Goal: Task Accomplishment & Management: Manage account settings

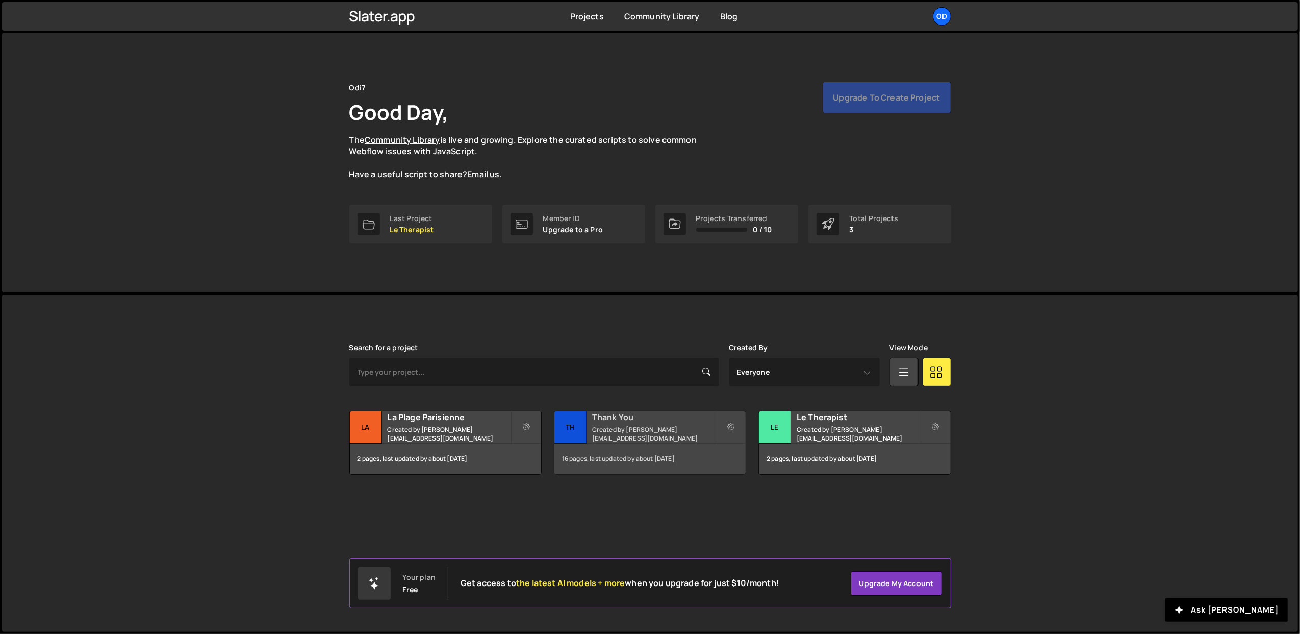
click at [592, 433] on div "Thank You Created by john@odi7.com" at bounding box center [650, 427] width 191 height 32
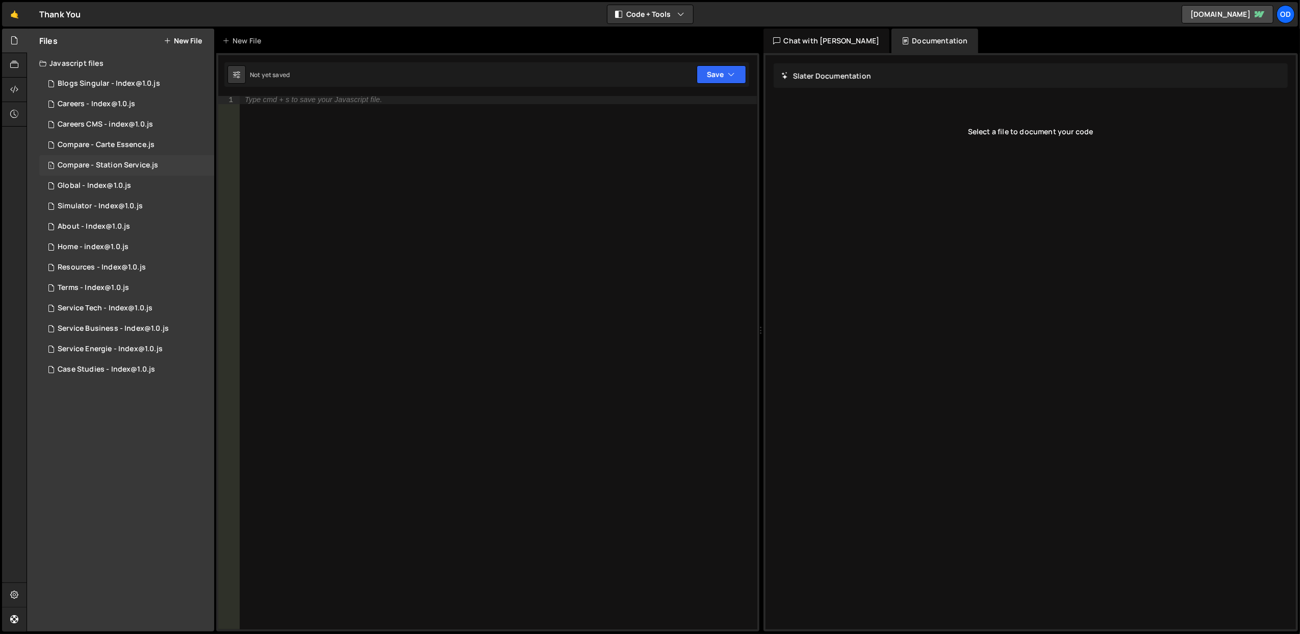
click at [143, 169] on div "1 Compare - Station Service.js 0" at bounding box center [126, 165] width 175 height 20
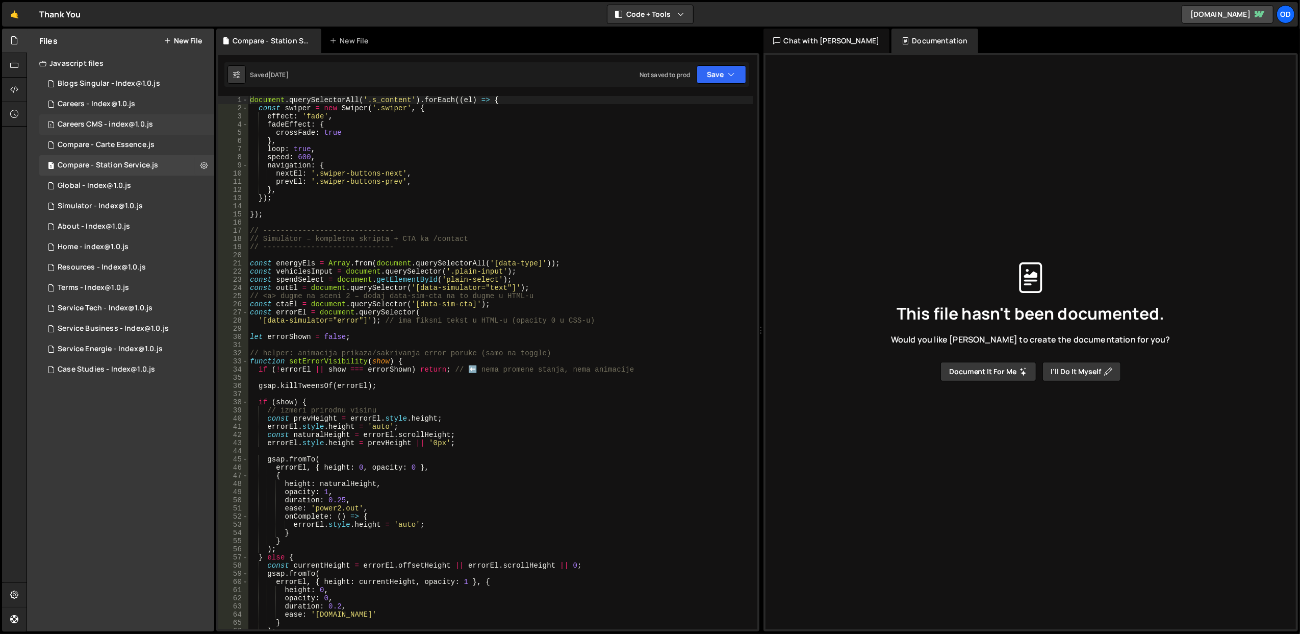
click at [156, 128] on div "1 Careers CMS - index@1.0.js 0" at bounding box center [126, 124] width 175 height 20
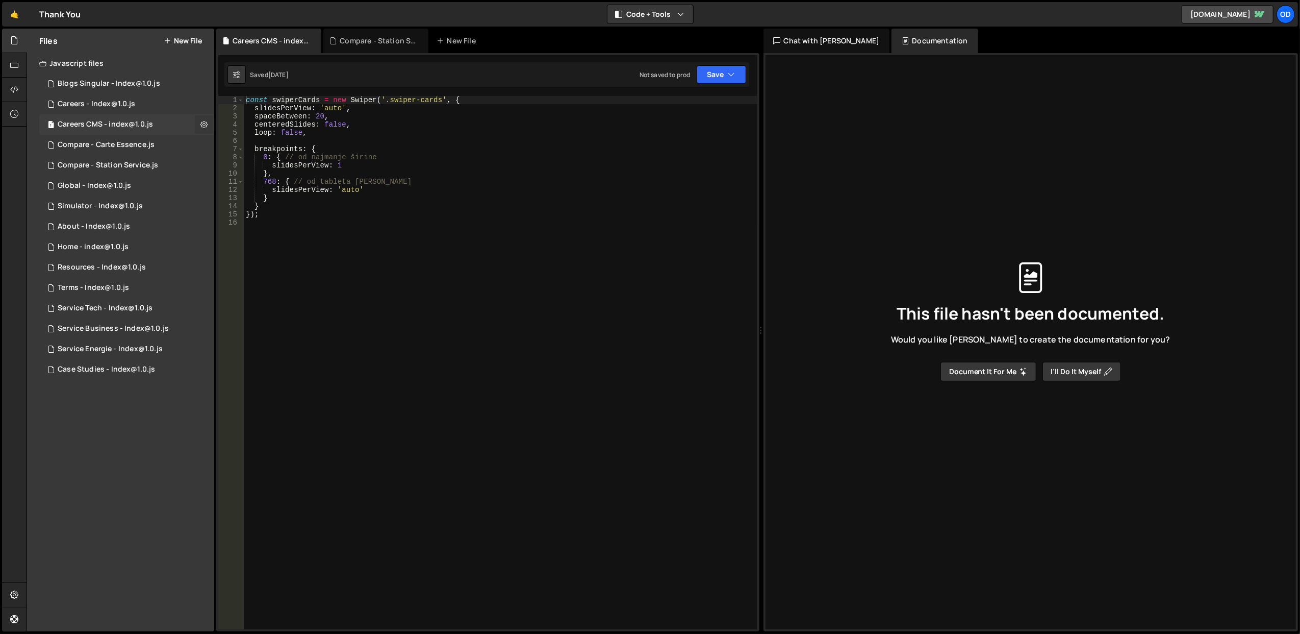
click at [200, 121] on icon at bounding box center [203, 124] width 7 height 10
click at [242, 165] on button "Edit External Scripts" at bounding box center [266, 166] width 100 height 20
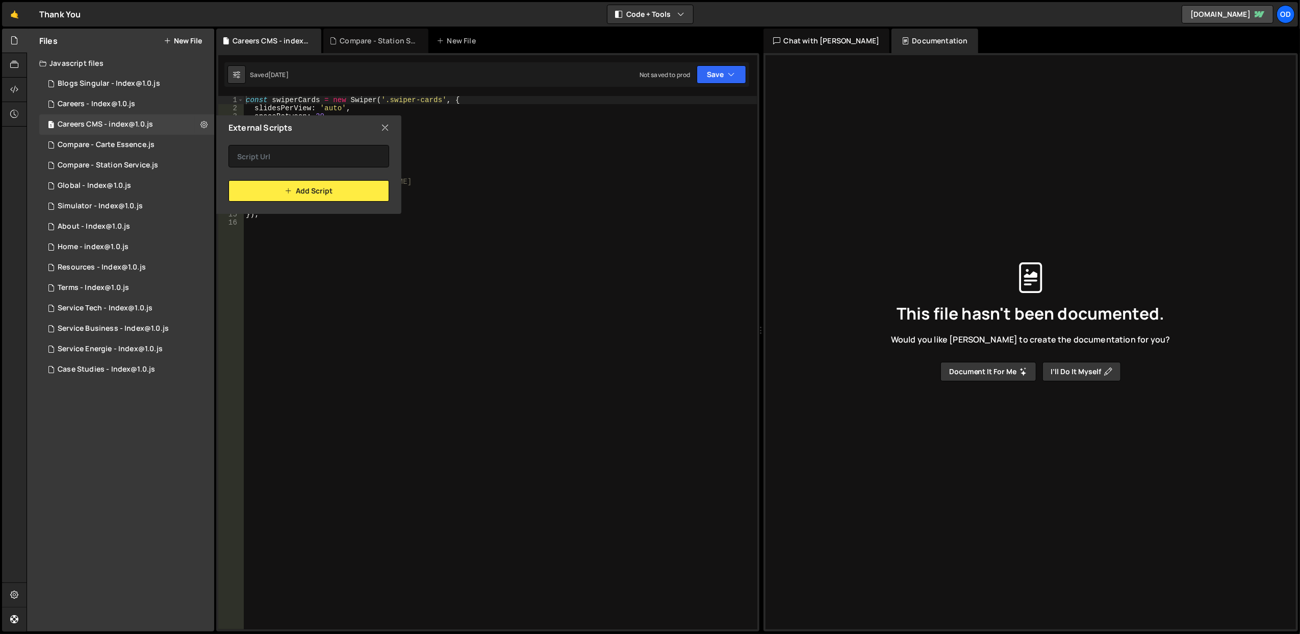
click at [385, 127] on icon at bounding box center [385, 127] width 8 height 11
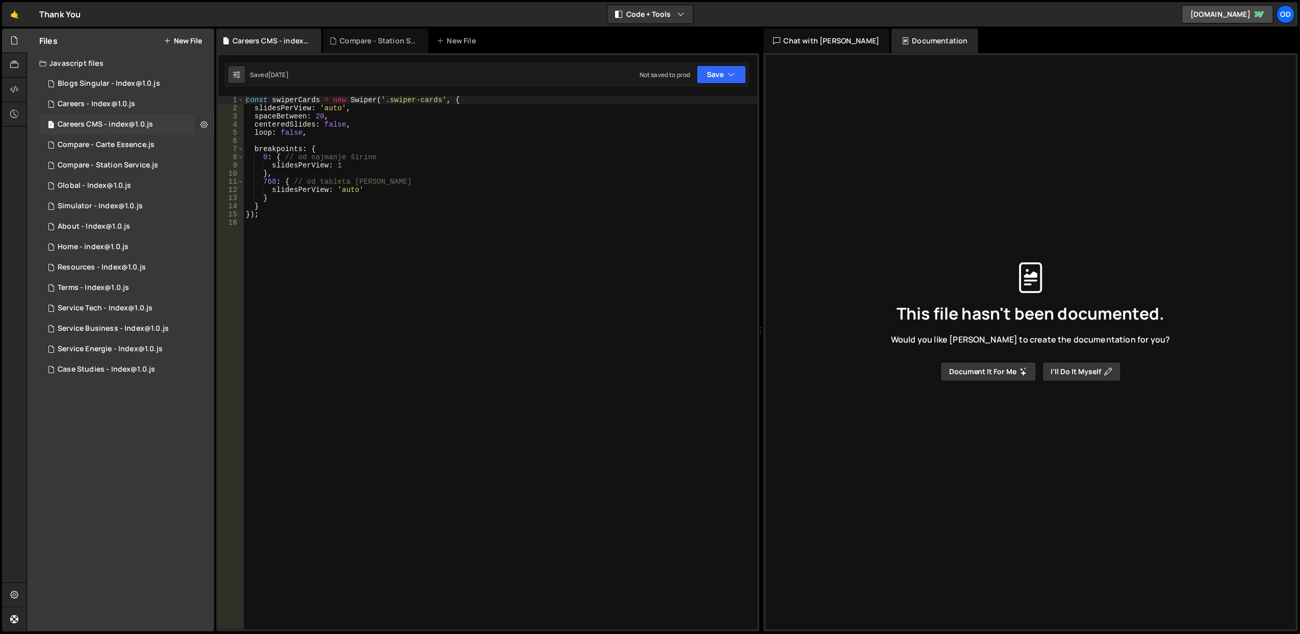
click at [200, 121] on icon at bounding box center [203, 124] width 7 height 10
click at [243, 140] on button "Edit File Settings" at bounding box center [266, 146] width 100 height 20
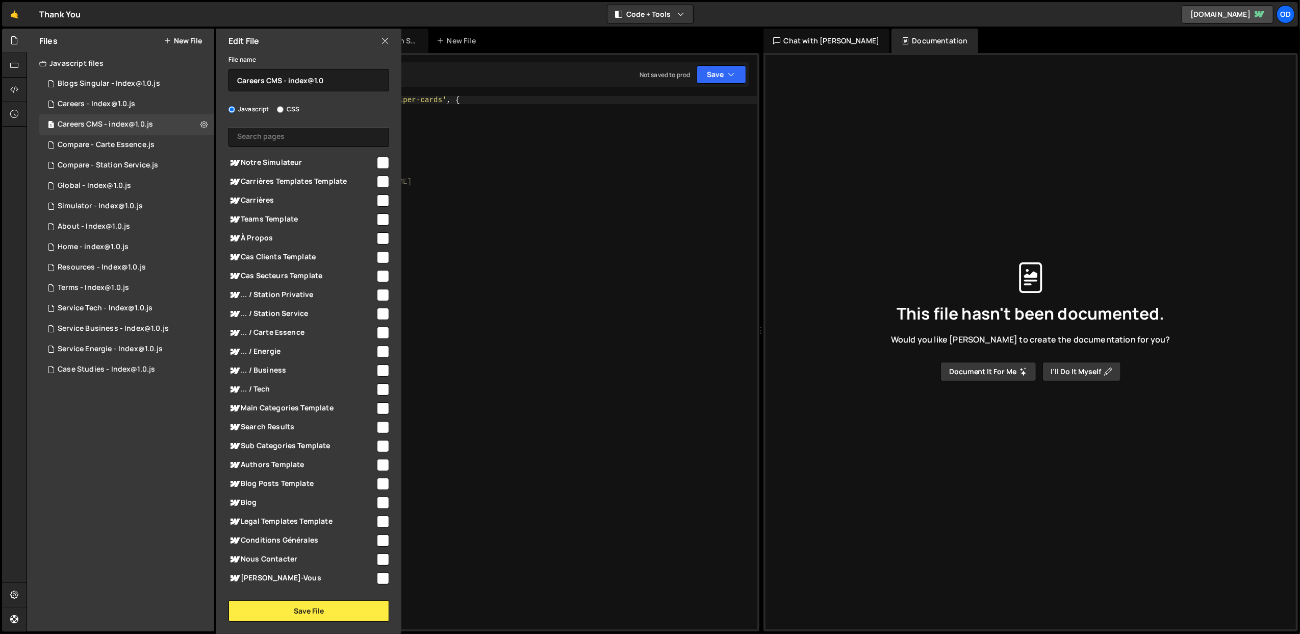
scroll to position [13, 0]
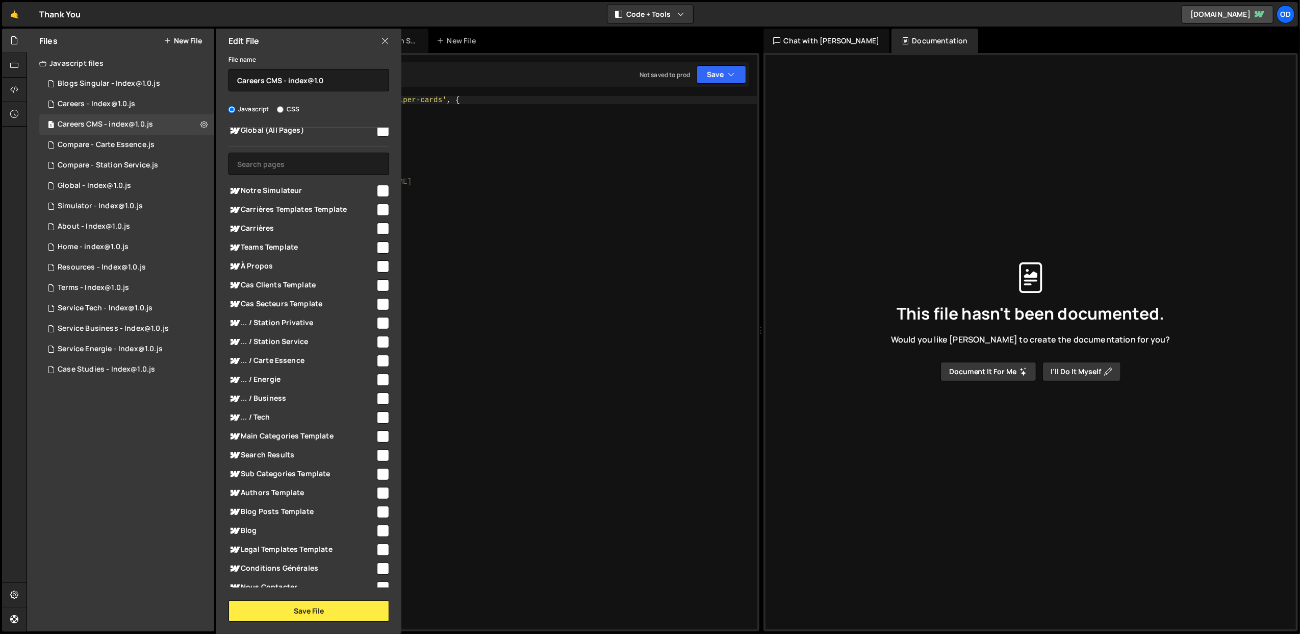
click at [343, 204] on span "Carrières Templates Template" at bounding box center [302, 210] width 147 height 12
checkbox input "true"
click at [307, 609] on button "Save File" at bounding box center [309, 610] width 161 height 21
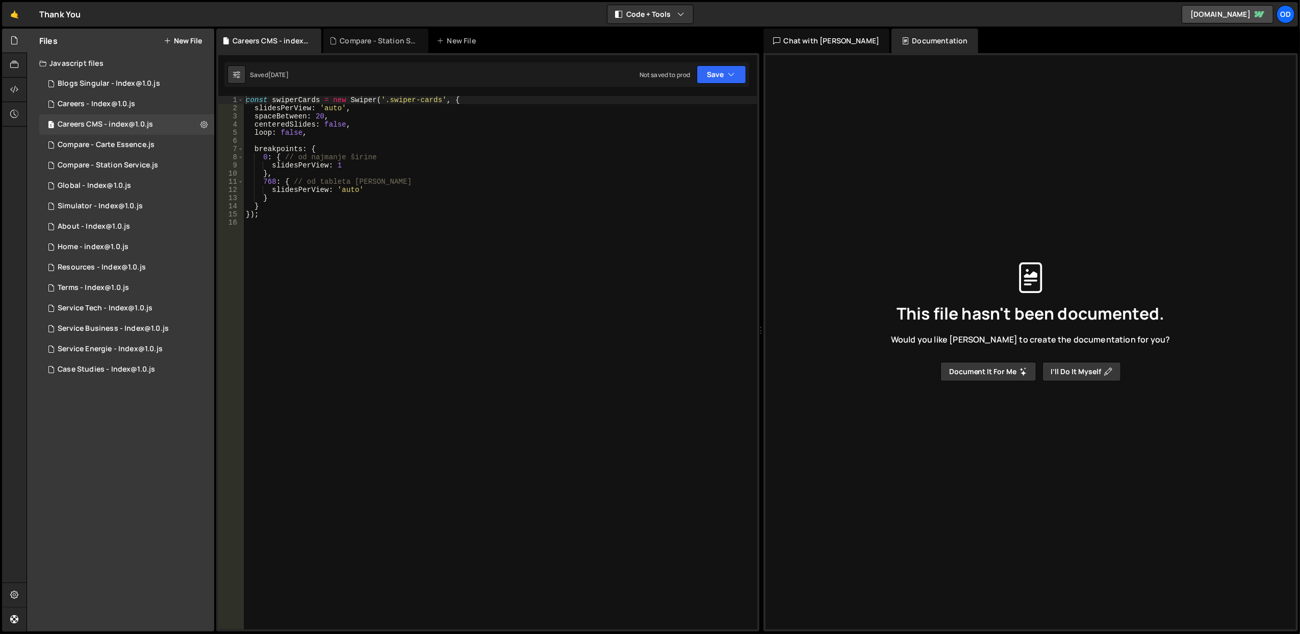
click at [724, 84] on div "Saved 3 weeks ago Not saved to prod Upgrade to Edit Save Save to Staging S Save…" at bounding box center [486, 74] width 525 height 24
click at [717, 80] on button "Save" at bounding box center [721, 74] width 49 height 18
click at [704, 104] on div "Save to Staging S" at bounding box center [687, 100] width 106 height 10
click at [200, 121] on button at bounding box center [204, 124] width 18 height 18
type input "Careers CMS - index@1.0"
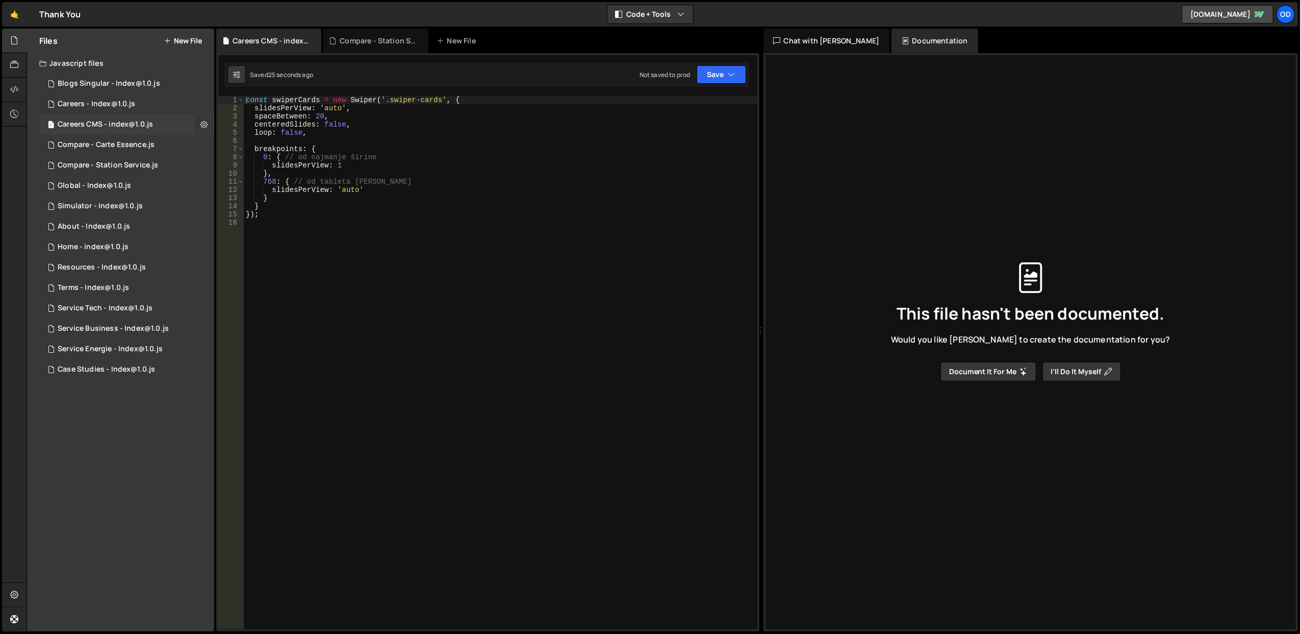
radio input "true"
checkbox input "true"
click at [244, 161] on button "Edit External Scripts" at bounding box center [266, 166] width 100 height 20
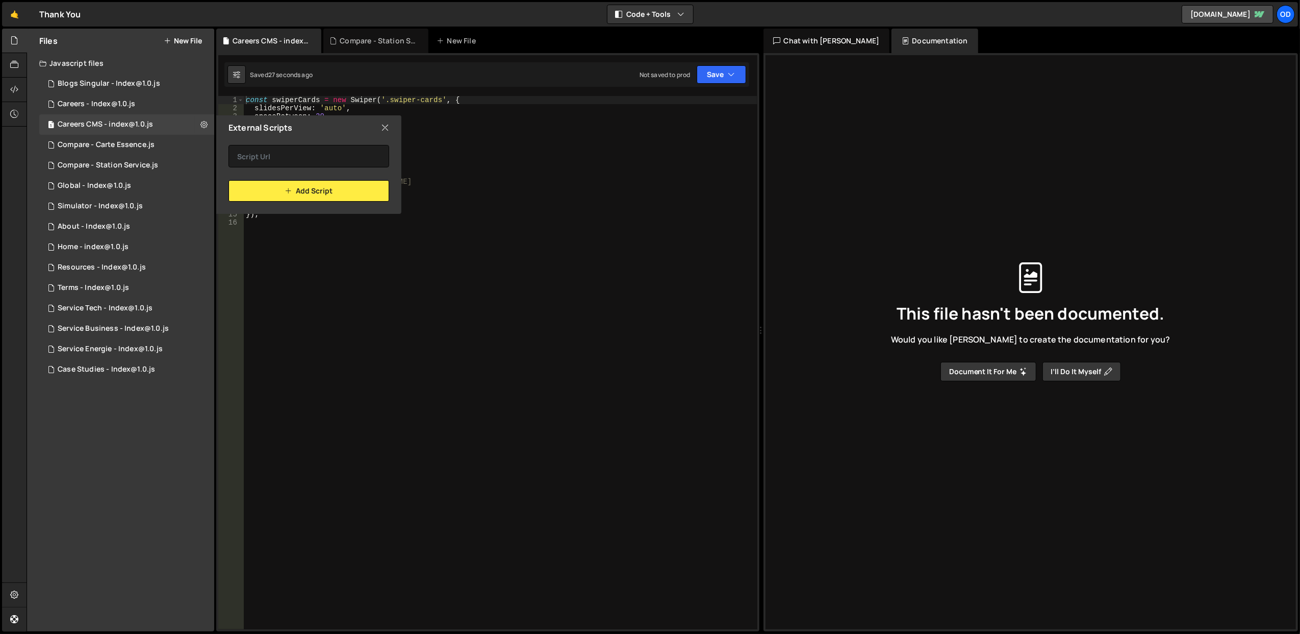
click at [388, 128] on icon at bounding box center [385, 127] width 8 height 11
checkbox input "false"
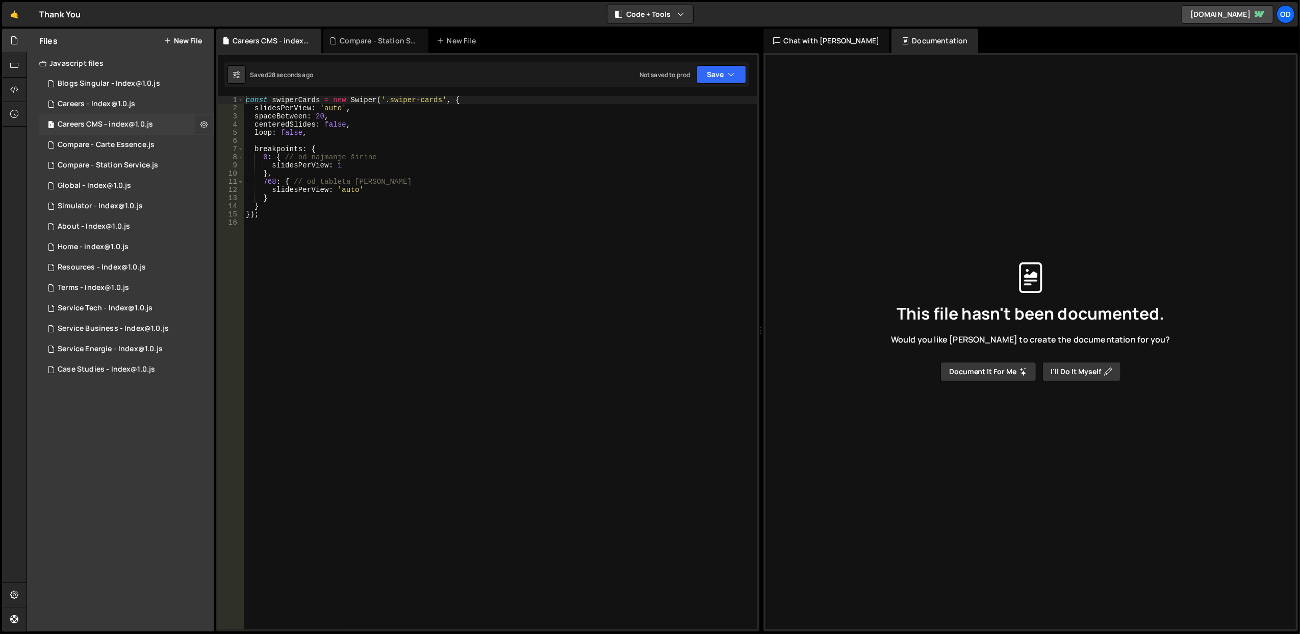
click at [201, 121] on icon at bounding box center [203, 124] width 7 height 10
type input "Careers CMS - index@1.0"
radio input "true"
checkbox input "true"
click at [258, 147] on button "Edit File Settings" at bounding box center [266, 146] width 100 height 20
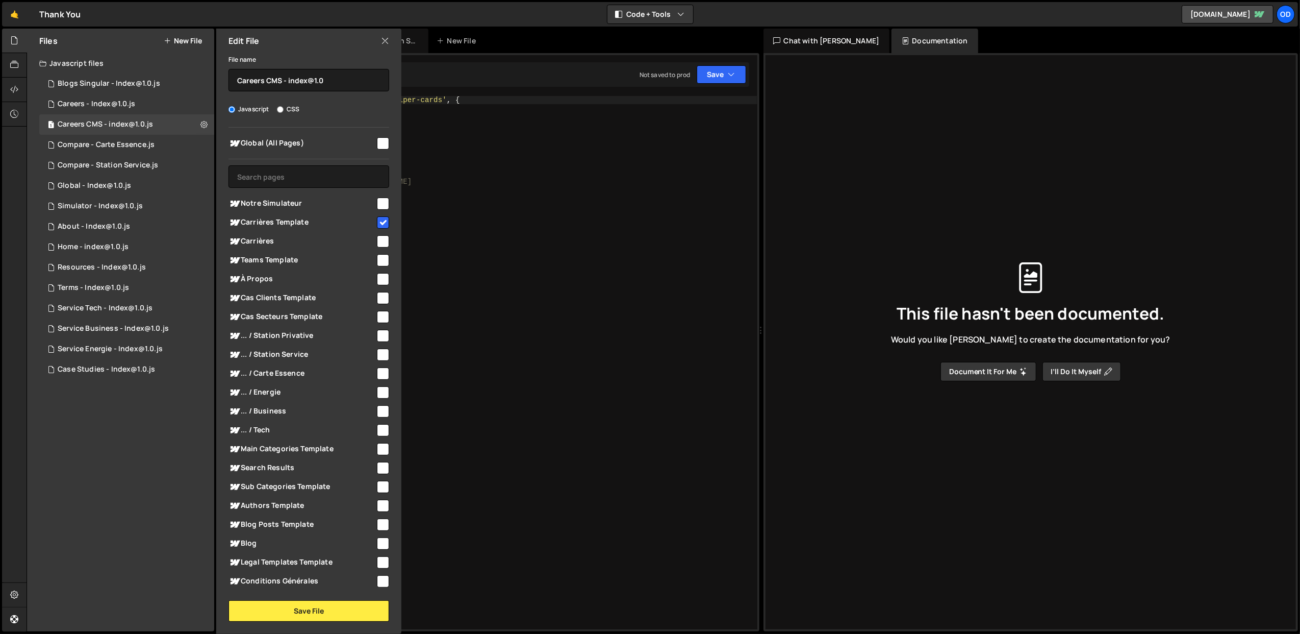
click at [388, 38] on icon at bounding box center [385, 40] width 8 height 11
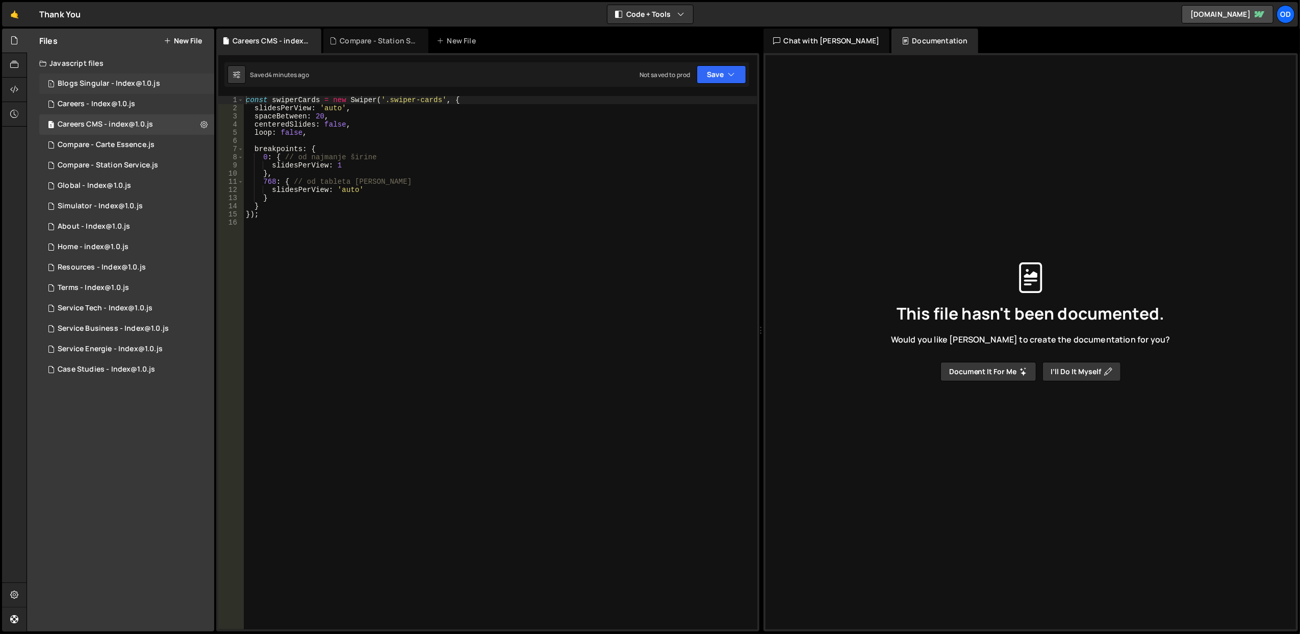
click at [200, 84] on div "1 Blogs Singular - Index@1.0.js 0" at bounding box center [126, 83] width 175 height 20
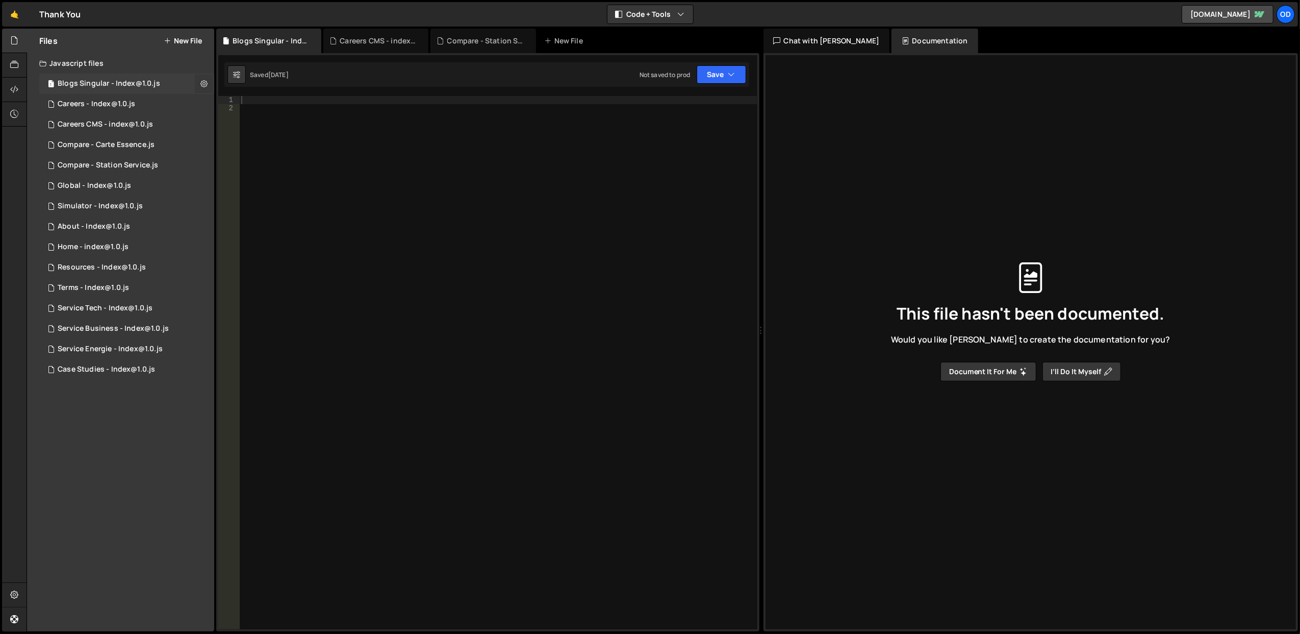
click at [199, 84] on button at bounding box center [204, 83] width 18 height 18
type input "Blogs Singular - Index@1.0"
radio input "true"
click at [251, 103] on button "Edit File Settings" at bounding box center [266, 105] width 100 height 20
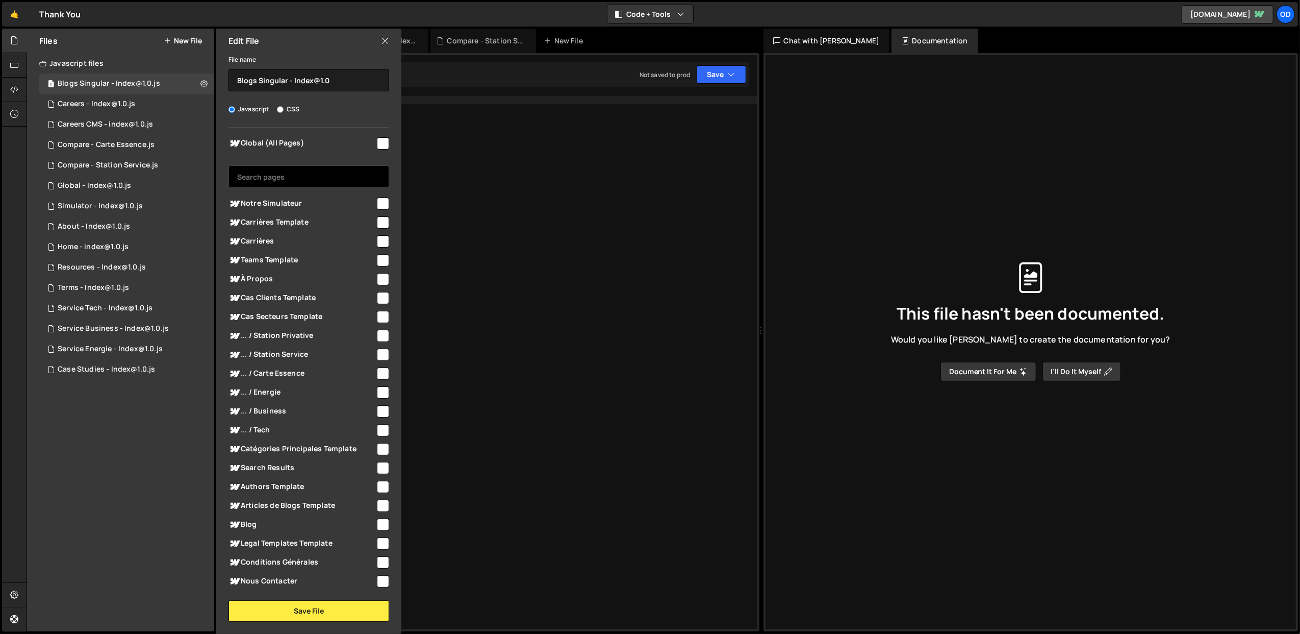
click at [302, 172] on input "text" at bounding box center [309, 176] width 161 height 22
paste input "Articles de Blog"
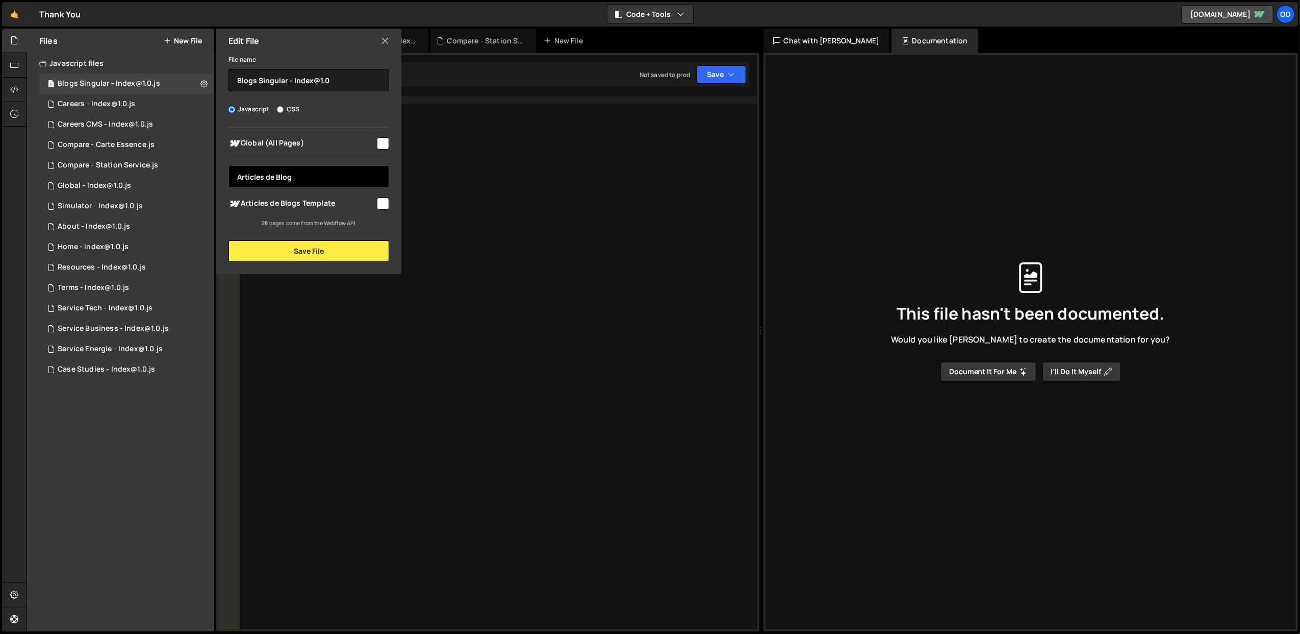
type input "Articles de Blog"
click at [364, 205] on span "Articles de Blogs Template" at bounding box center [302, 203] width 147 height 12
checkbox input "true"
click at [351, 252] on button "Save File" at bounding box center [309, 250] width 161 height 21
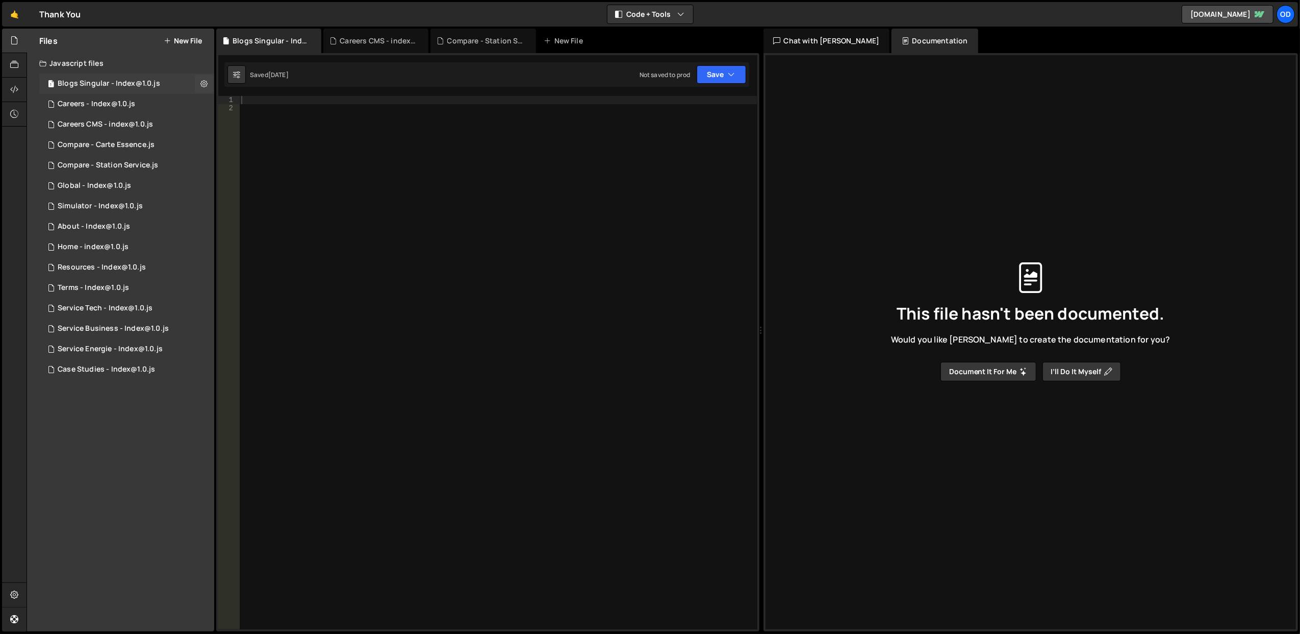
click at [102, 86] on div "Blogs Singular - Index@1.0.js" at bounding box center [109, 83] width 103 height 9
click at [127, 111] on div "1 Careers - Index@1.0.js 0" at bounding box center [126, 104] width 175 height 20
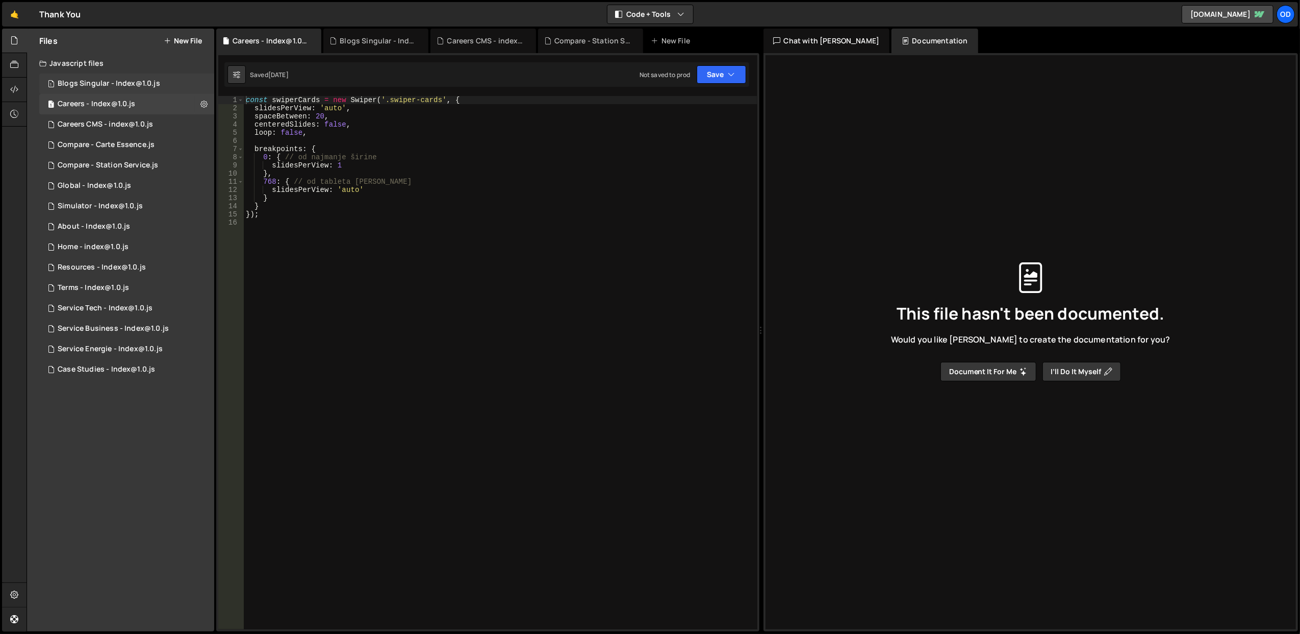
click at [131, 87] on div "Blogs Singular - Index@1.0.js" at bounding box center [109, 83] width 103 height 9
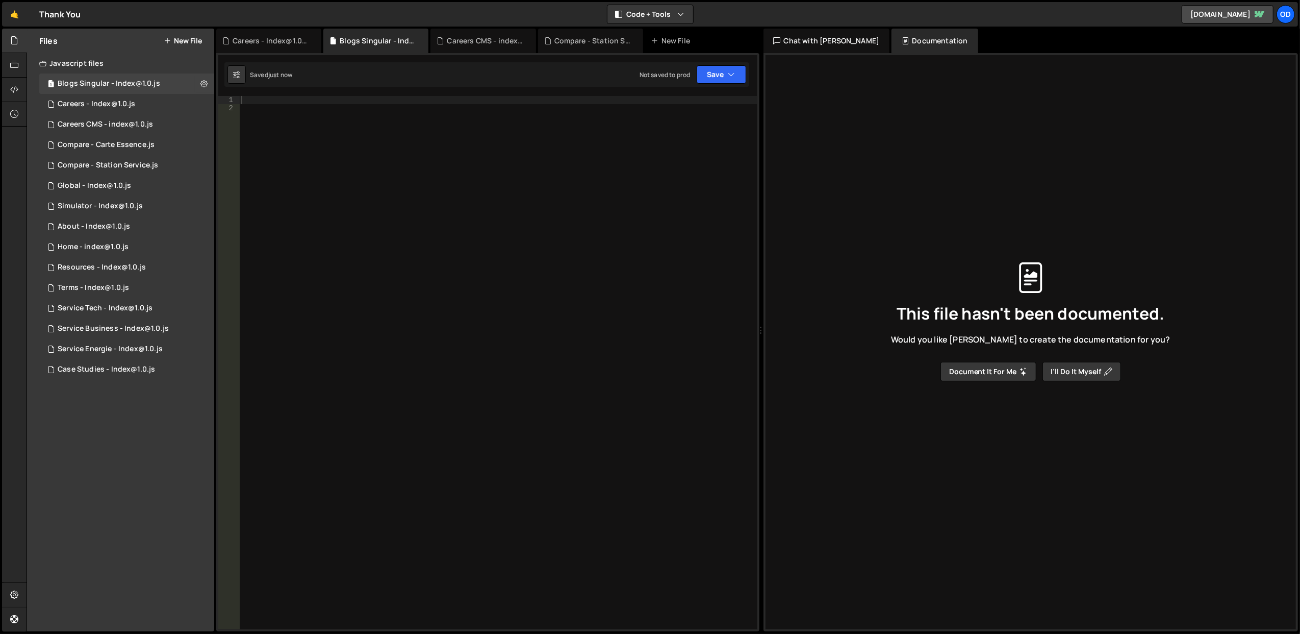
click at [454, 141] on div at bounding box center [498, 371] width 518 height 550
click at [717, 68] on button "Save" at bounding box center [721, 74] width 49 height 18
drag, startPoint x: 686, startPoint y: 105, endPoint x: 619, endPoint y: 116, distance: 68.4
click at [686, 105] on div "Saved just now" at bounding box center [687, 111] width 106 height 12
click at [372, 133] on div at bounding box center [498, 371] width 518 height 550
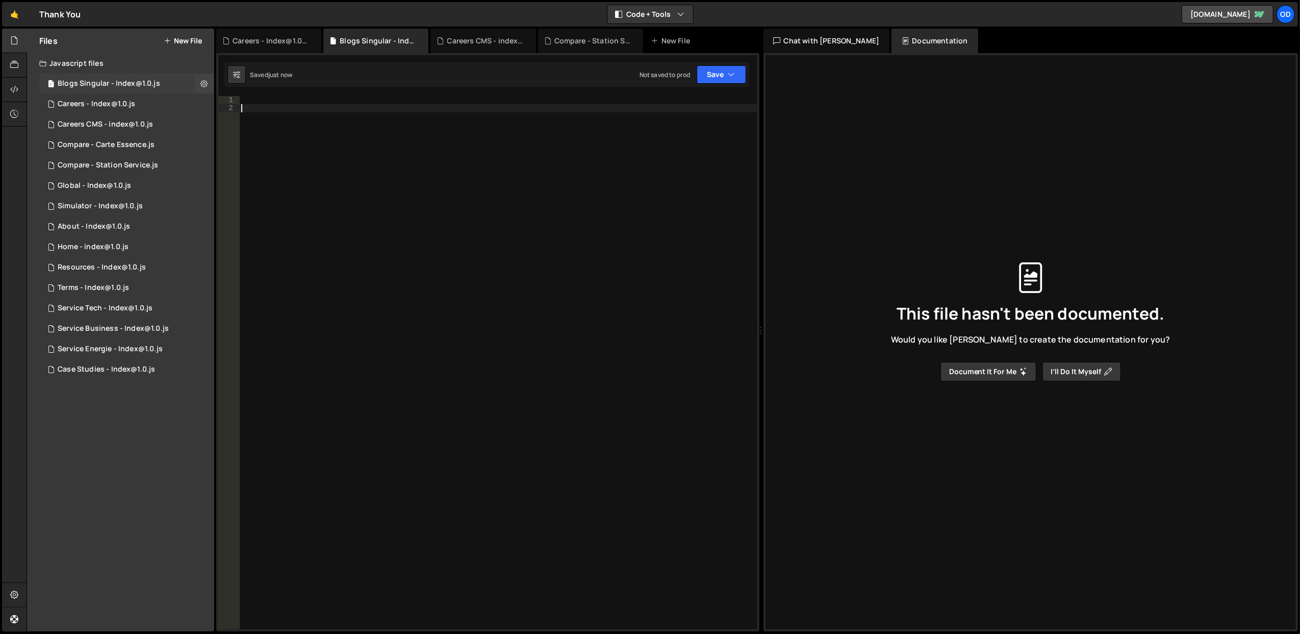
click at [92, 90] on div "1 Blogs Singular - Index@1.0.js 0" at bounding box center [126, 83] width 175 height 20
click at [145, 144] on div "Compare - Carte Essence.js" at bounding box center [106, 144] width 97 height 9
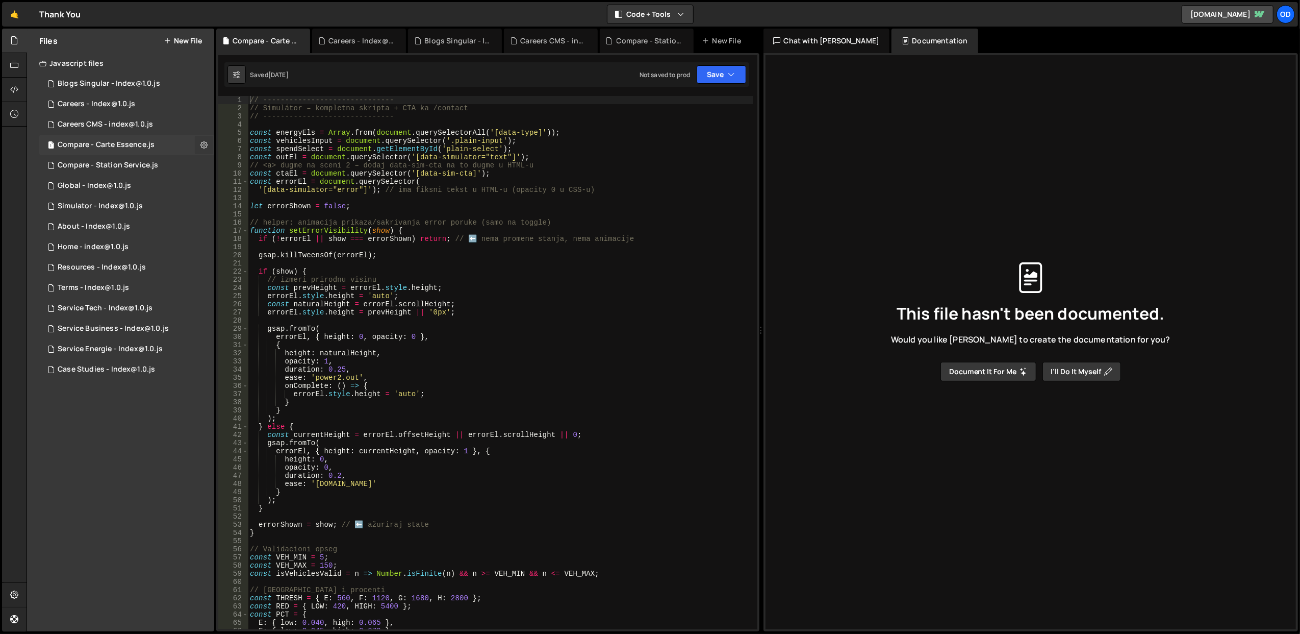
click at [203, 141] on icon at bounding box center [203, 145] width 7 height 10
type input "Compare - Carte Essence"
radio input "true"
checkbox input "true"
click at [233, 162] on button "Edit File Settings" at bounding box center [266, 166] width 100 height 20
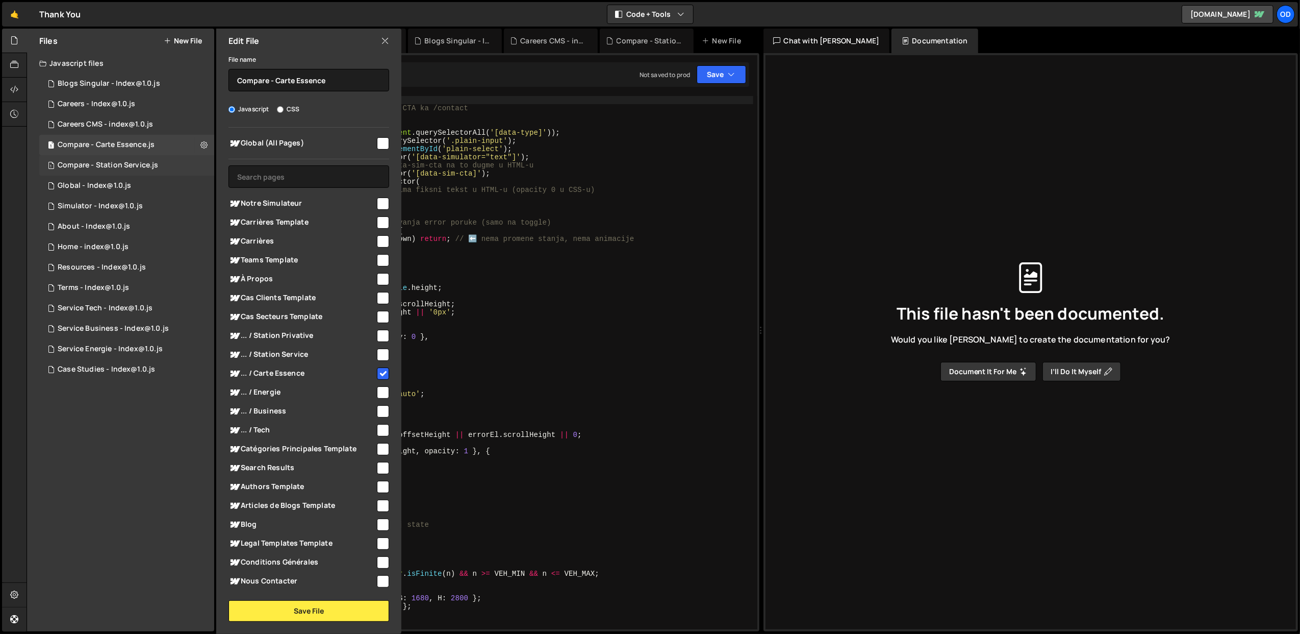
click at [205, 168] on div "1 Compare - Station Service.js 0" at bounding box center [126, 165] width 175 height 20
click at [202, 165] on icon at bounding box center [203, 165] width 7 height 10
type input "Compare - Station Service"
radio input "true"
checkbox input "true"
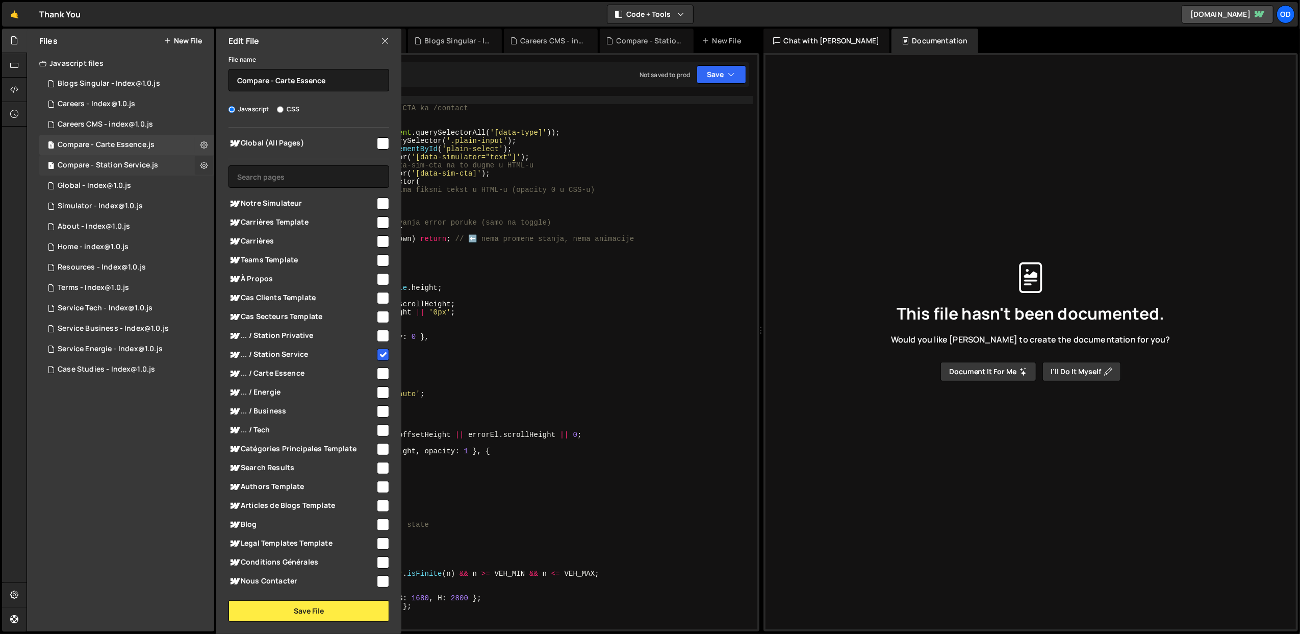
checkbox input "false"
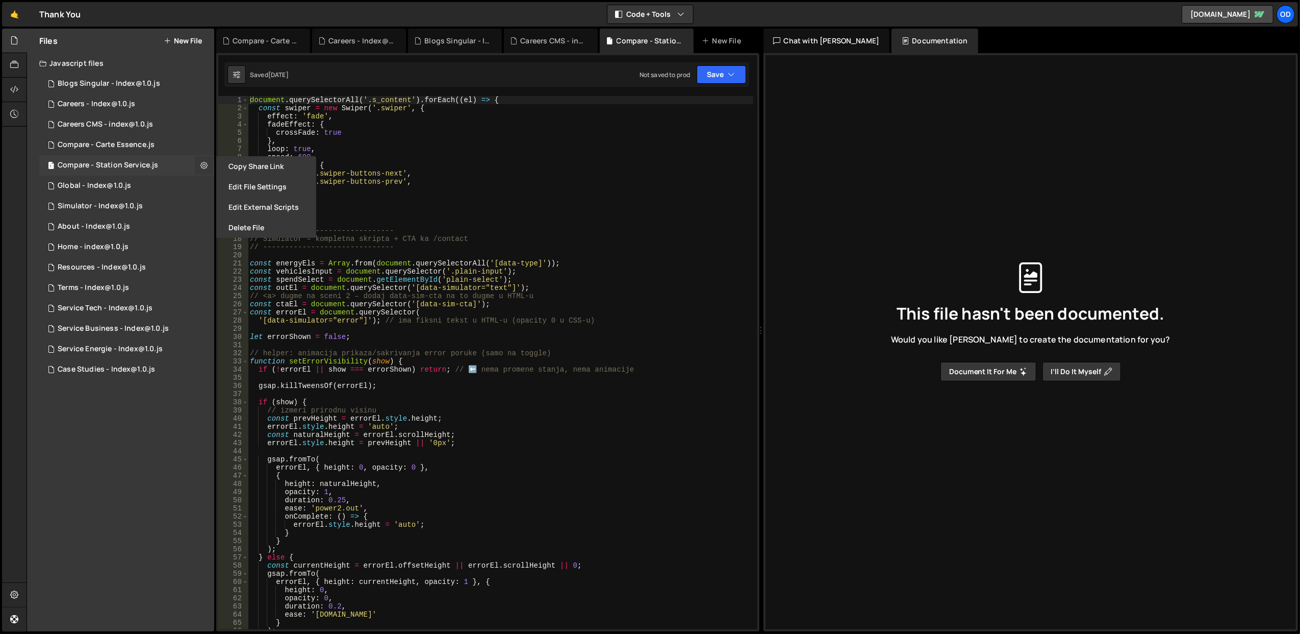
click at [202, 165] on icon at bounding box center [203, 165] width 7 height 10
type input "Compare - Station Service"
radio input "true"
checkbox input "true"
click at [229, 182] on button "Edit File Settings" at bounding box center [266, 187] width 100 height 20
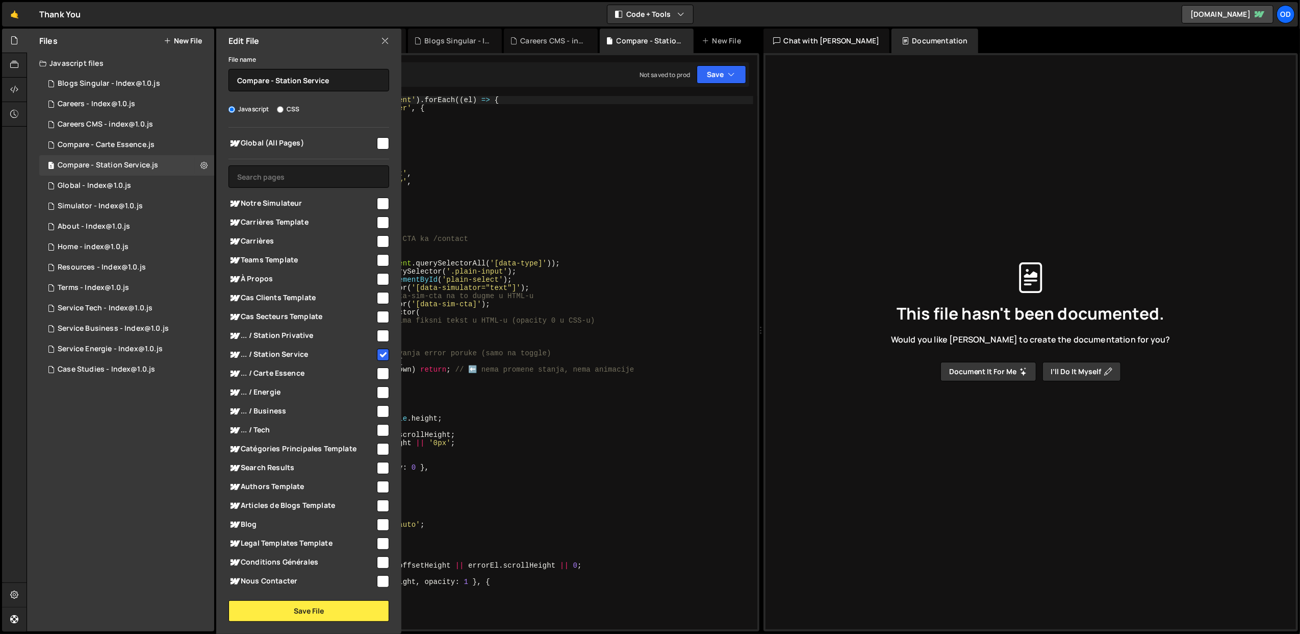
click at [381, 38] on icon at bounding box center [385, 40] width 8 height 11
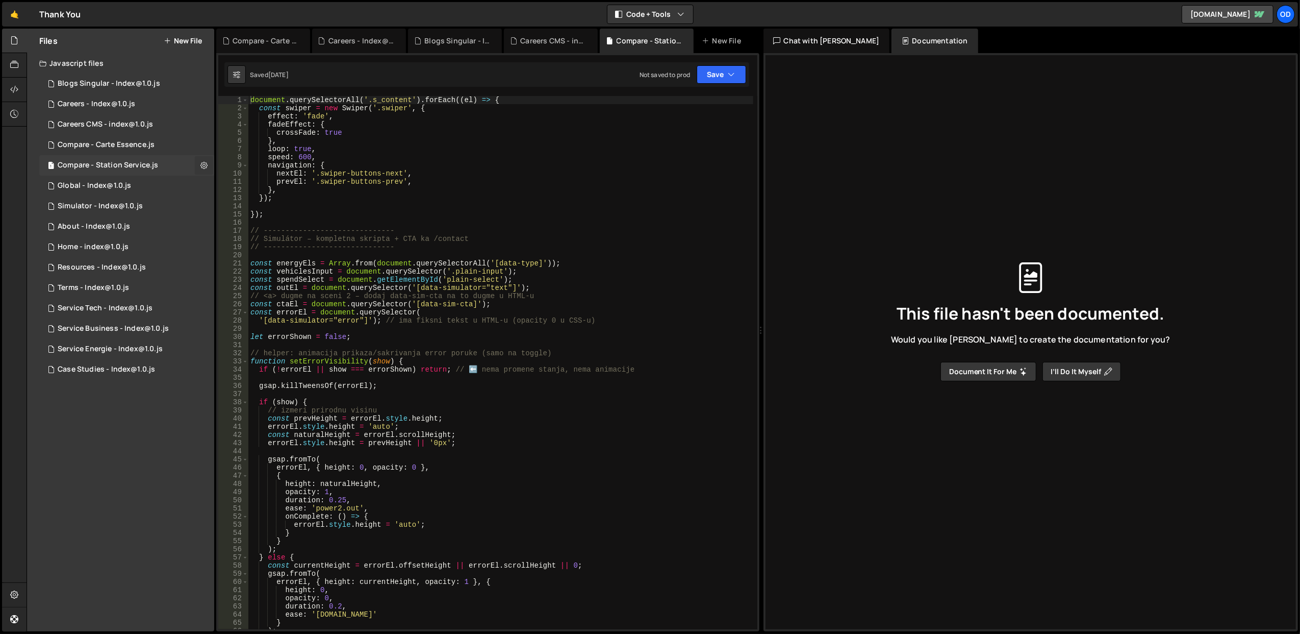
click at [203, 163] on icon at bounding box center [203, 165] width 7 height 10
click at [240, 190] on button "Edit File Settings" at bounding box center [266, 187] width 100 height 20
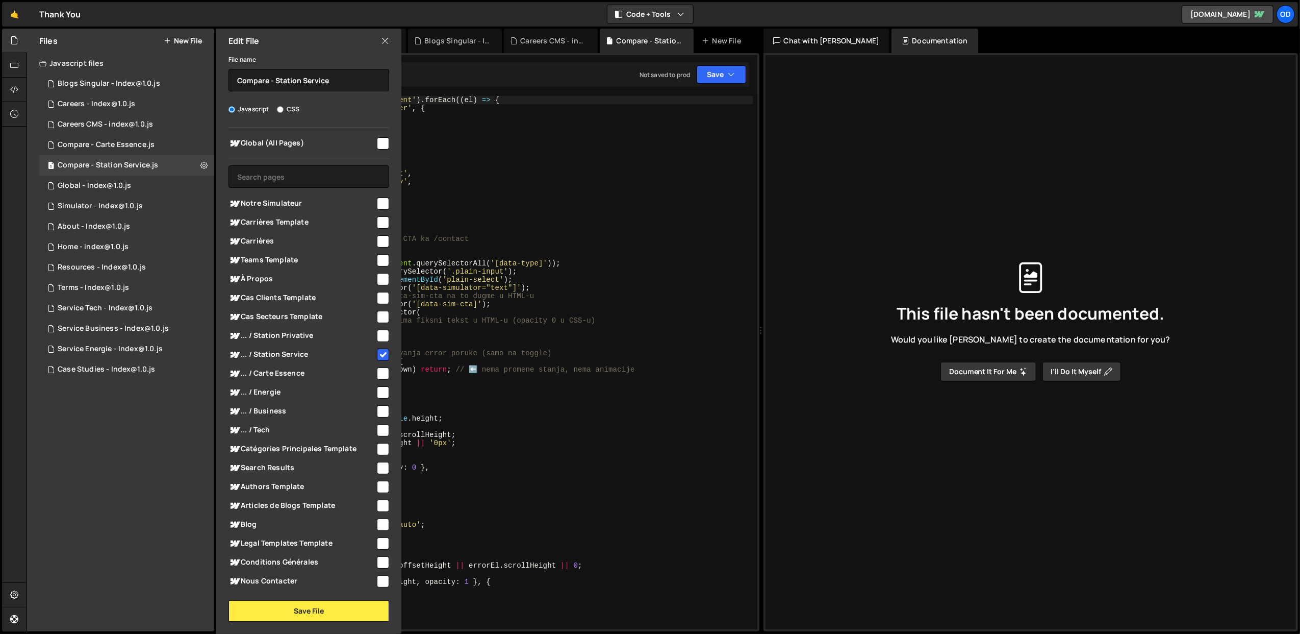
click at [384, 33] on div "Edit File" at bounding box center [308, 41] width 185 height 24
click at [384, 39] on icon at bounding box center [385, 40] width 8 height 11
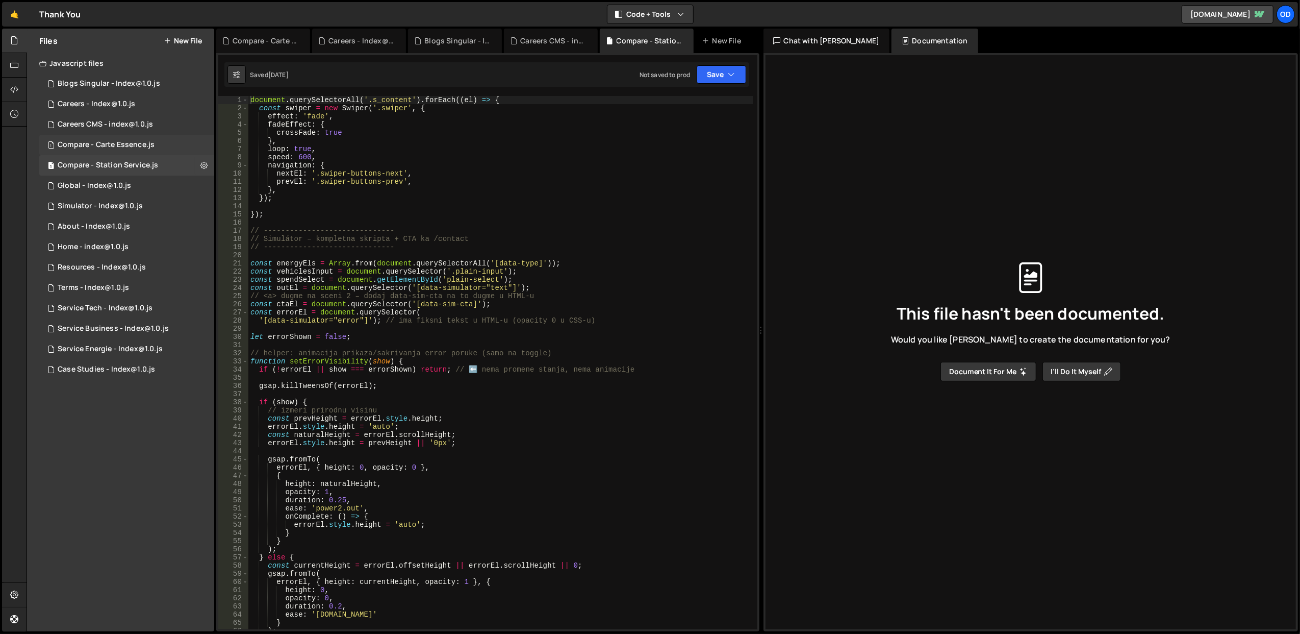
click at [203, 140] on div "1 Compare - Carte Essence.js 0" at bounding box center [126, 145] width 175 height 20
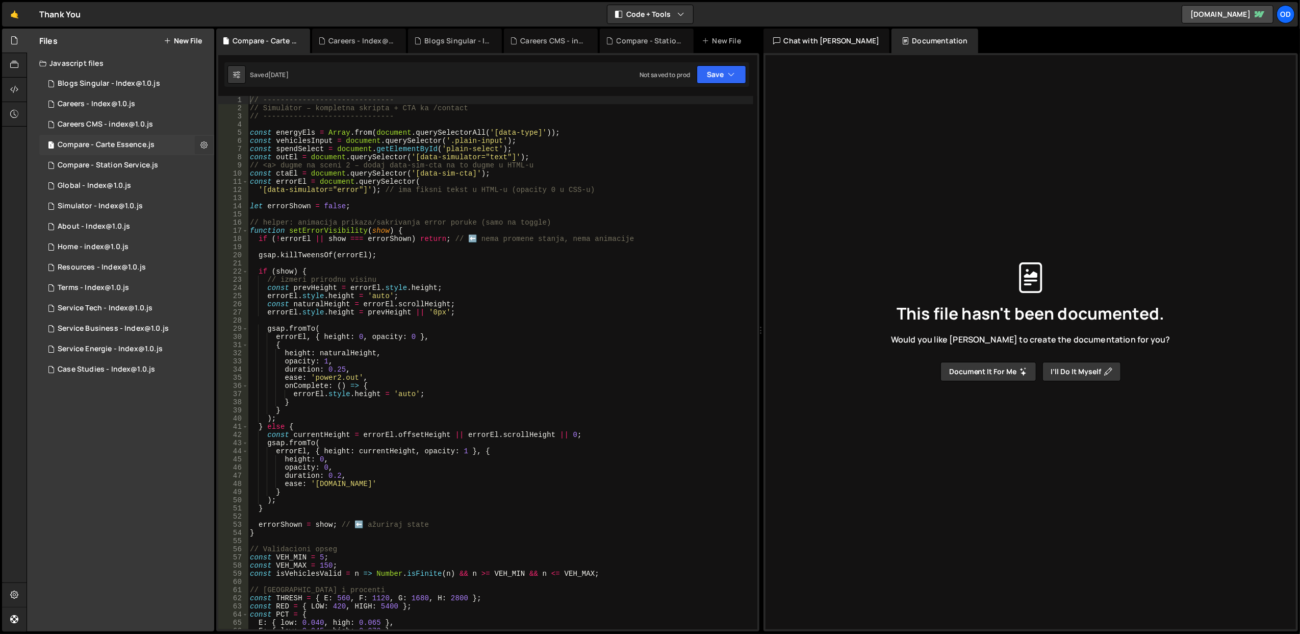
click at [202, 143] on icon at bounding box center [203, 145] width 7 height 10
click at [243, 166] on button "Edit File Settings" at bounding box center [266, 166] width 100 height 20
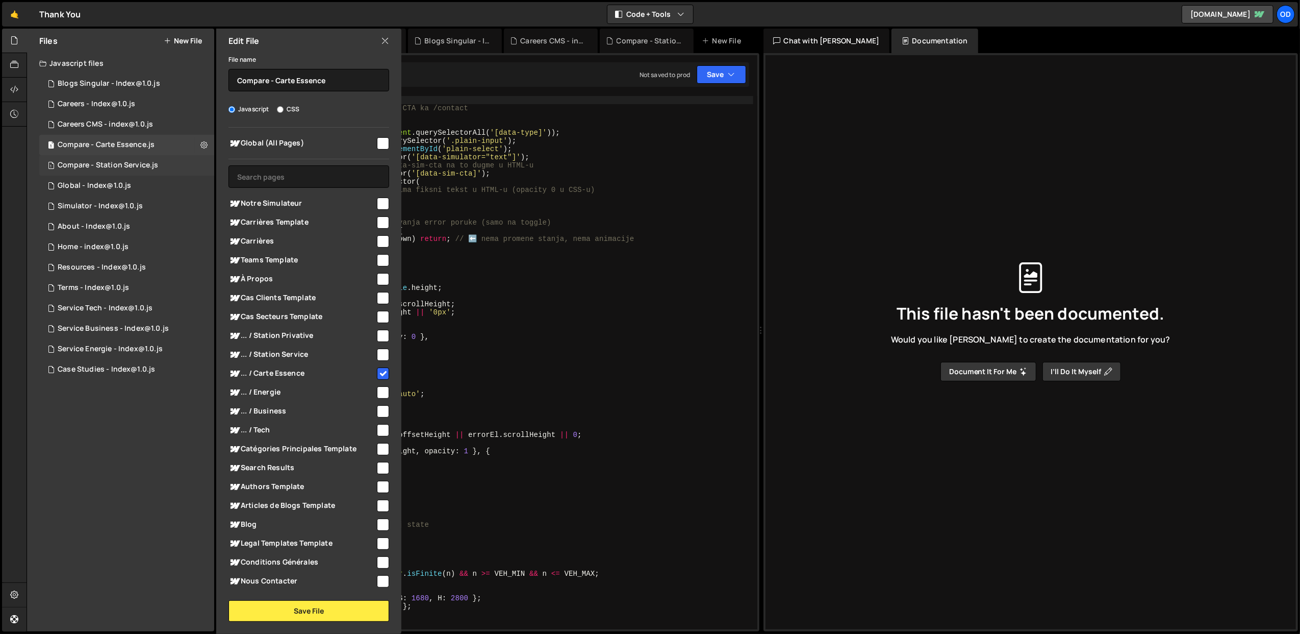
click at [386, 39] on icon at bounding box center [385, 40] width 8 height 11
